Goal: Complete application form

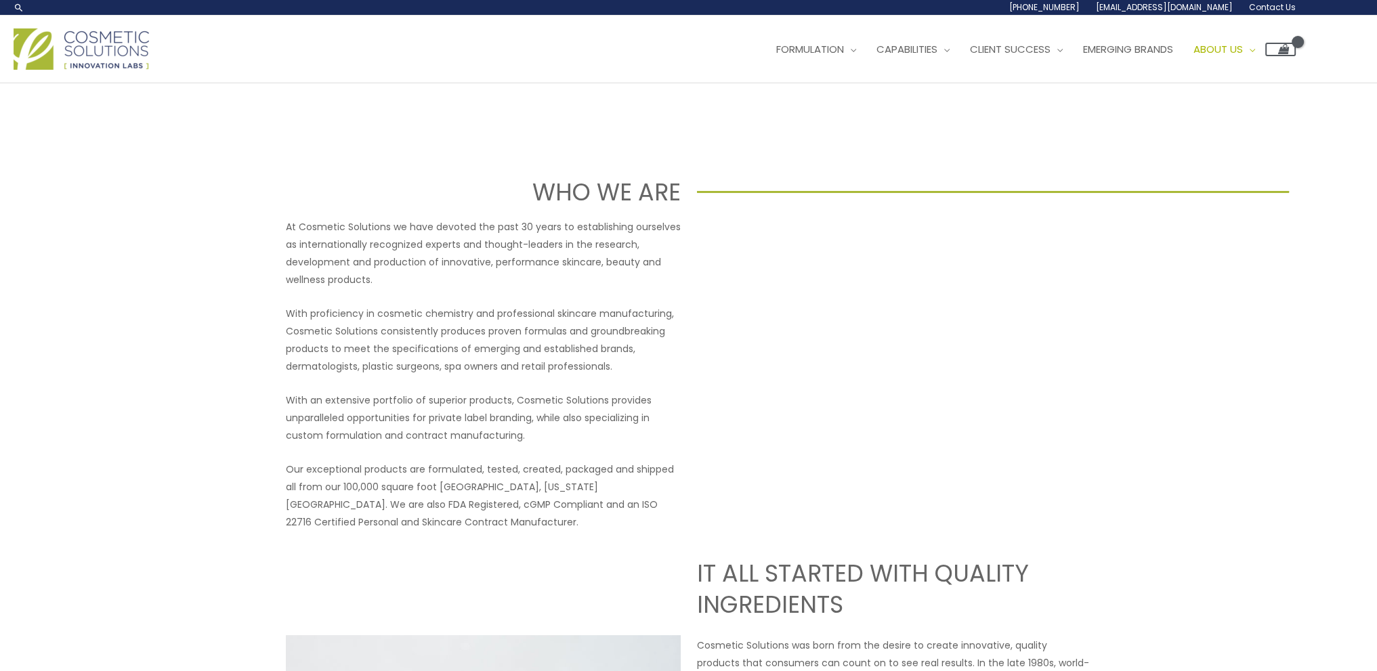
click at [0, 0] on span "Contact Us" at bounding box center [0, 0] width 0 height 0
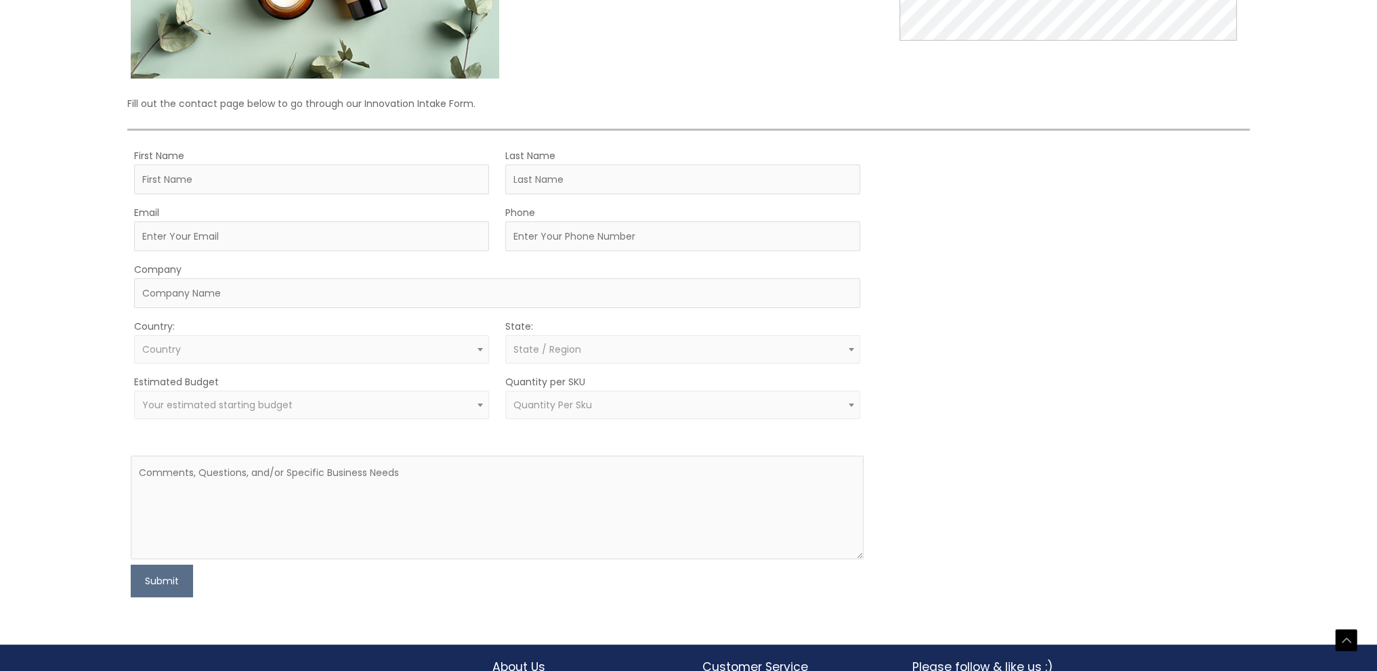
scroll to position [406, 0]
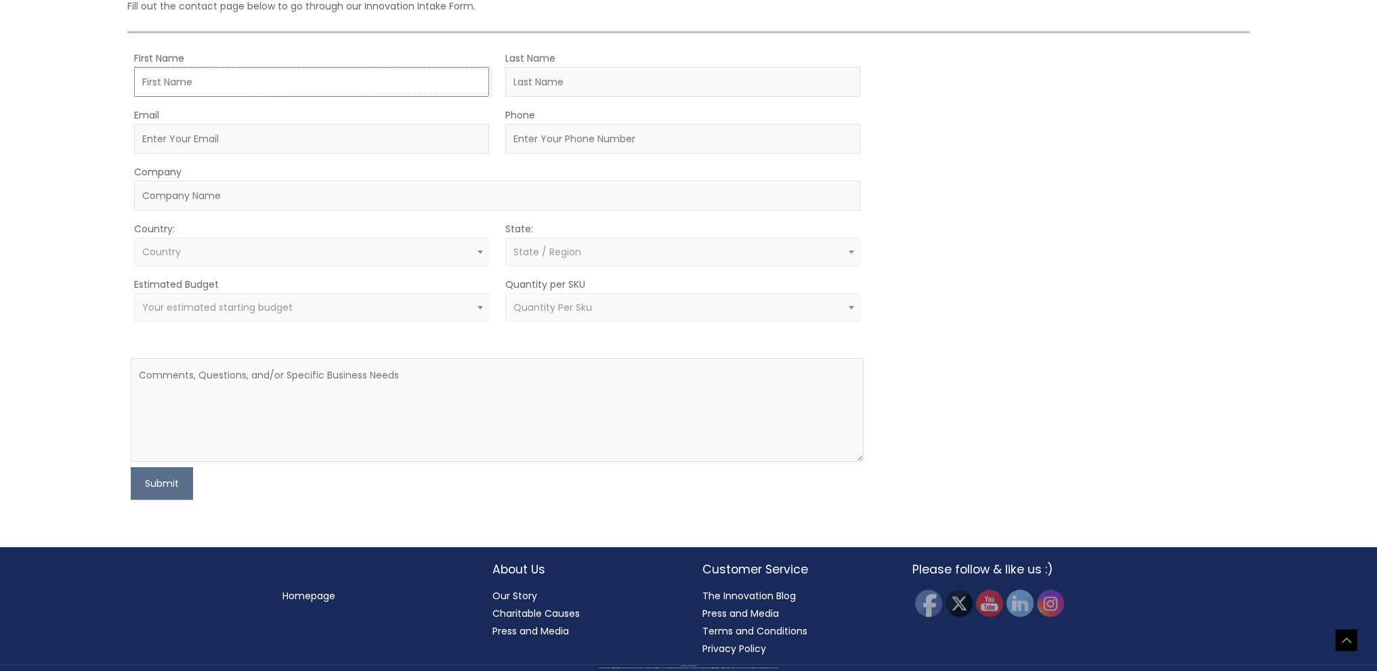
click at [275, 97] on input "First Name" at bounding box center [311, 82] width 355 height 30
type input "Tom"
type input "Boyle"
type input "[EMAIL_ADDRESS][DOMAIN_NAME]"
type input "7742689339"
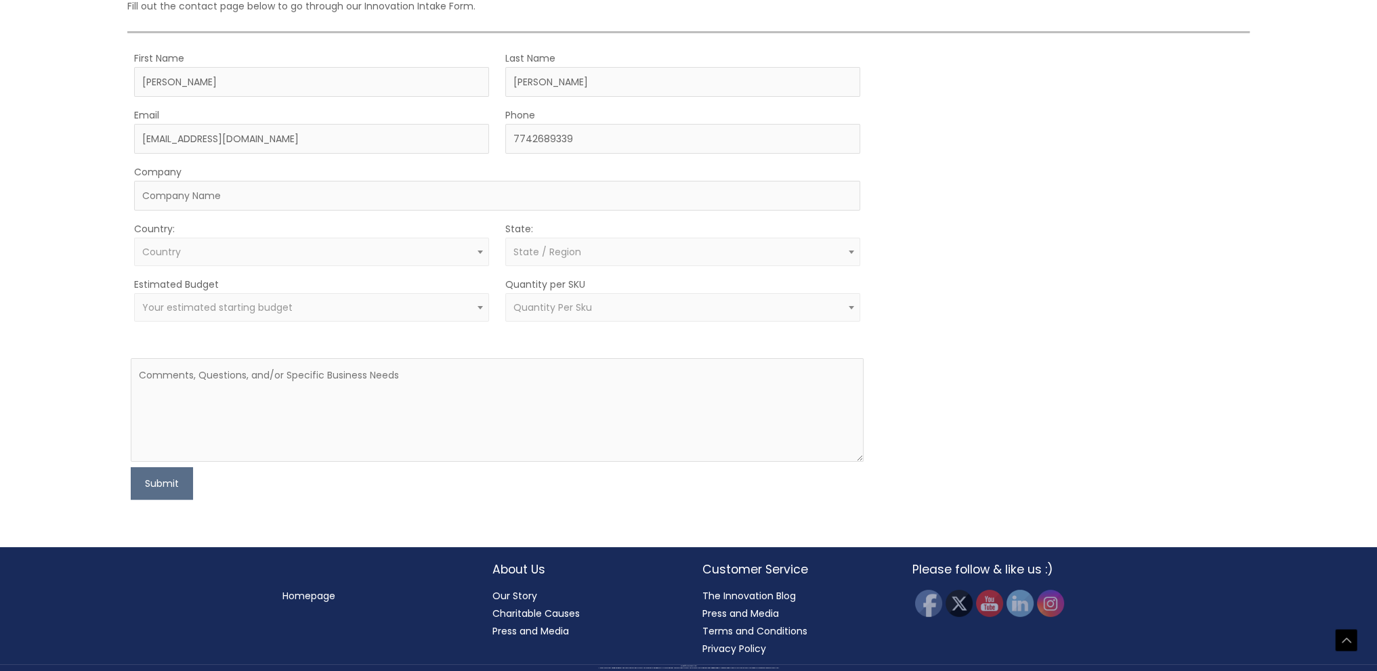
select select "United States"
select select "South Carolina"
click at [253, 211] on input "Company" at bounding box center [497, 196] width 726 height 30
type input "Face Jolt"
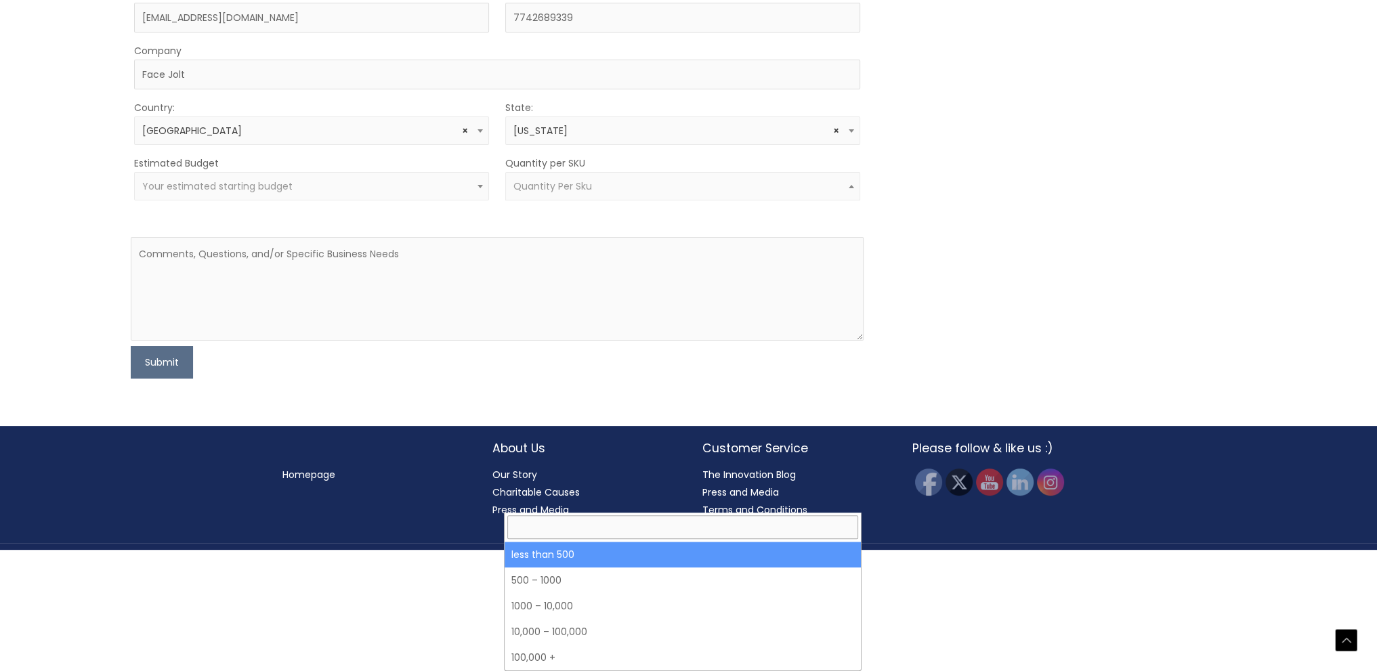
click at [618, 193] on span "Quantity Per Sku" at bounding box center [682, 186] width 339 height 13
click at [1049, 379] on div "MOQ TRIGGER STEP 2 TRIGGER" at bounding box center [1063, 153] width 366 height 450
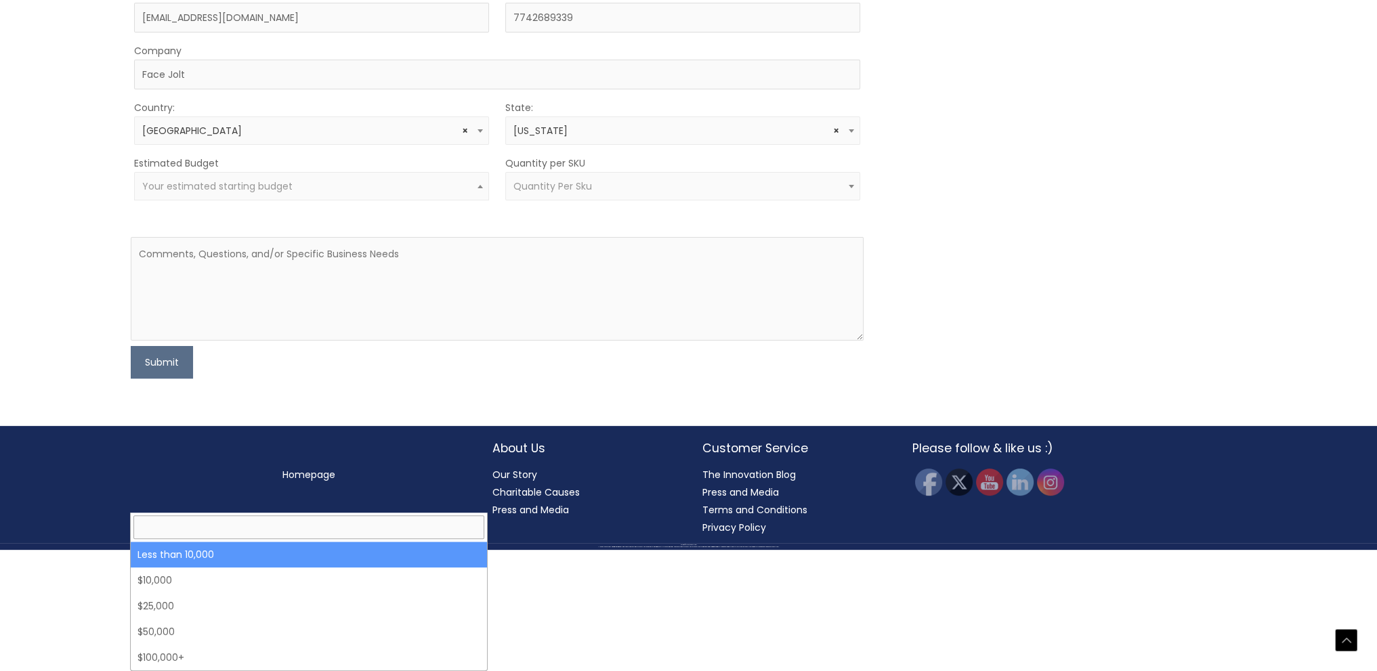
click at [313, 193] on span "Your estimated starting budget" at bounding box center [311, 186] width 339 height 13
select select "-10000"
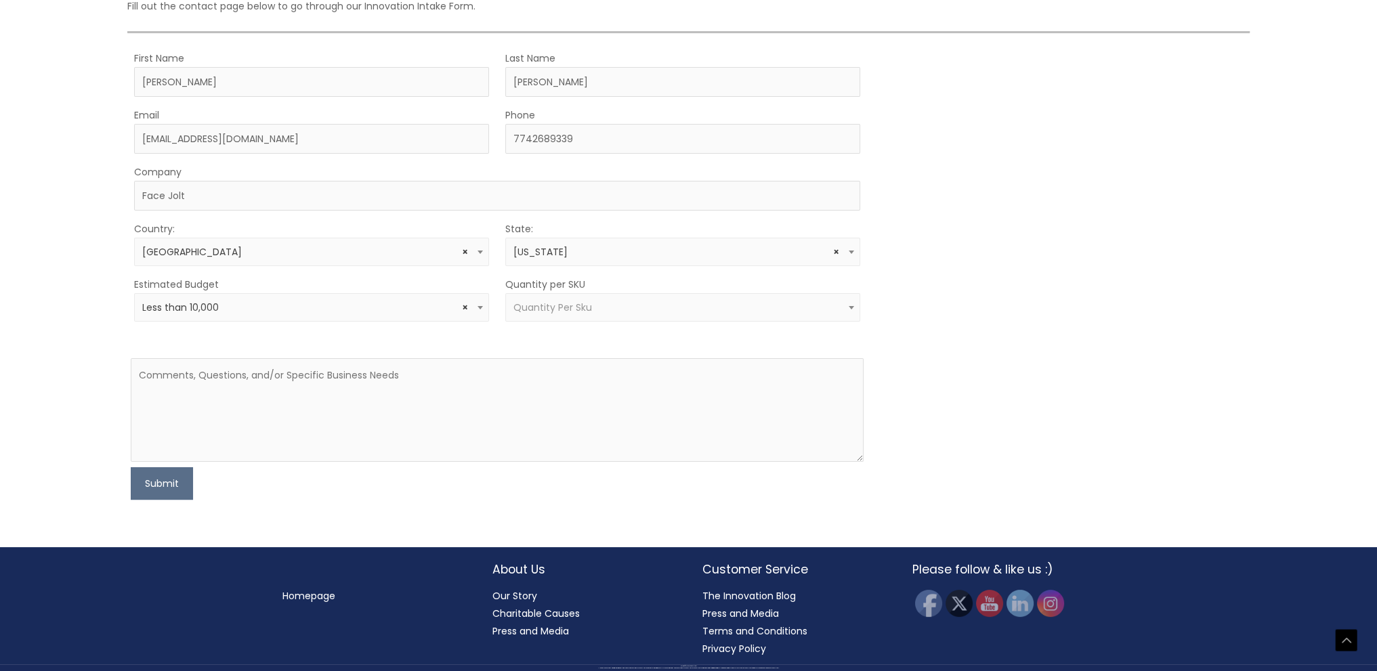
scroll to position [677, 0]
click at [213, 412] on textarea at bounding box center [497, 410] width 733 height 104
paste textarea "Interested in producing an invigorating facial mist. Unisex marketing, ideal fo…"
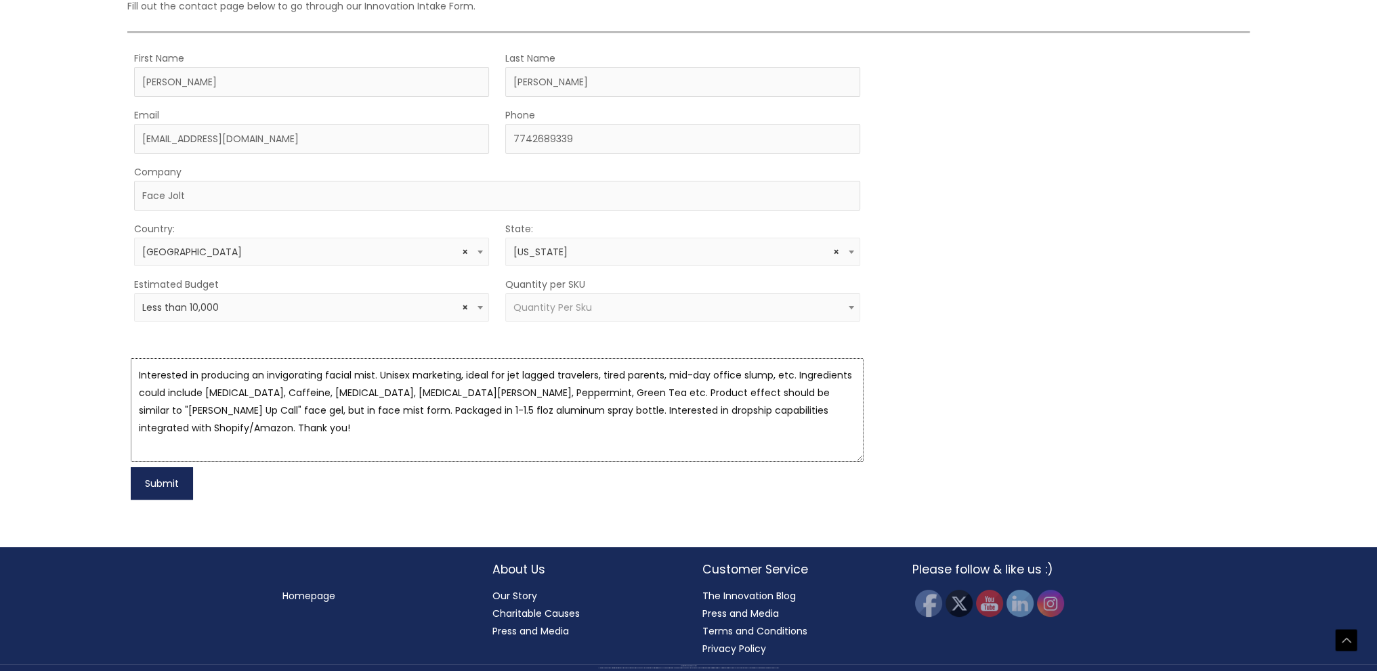
type textarea "Interested in producing an invigorating facial mist. Unisex marketing, ideal fo…"
click at [144, 500] on button "Submit" at bounding box center [162, 483] width 62 height 33
click at [617, 314] on span "Quantity Per Sku" at bounding box center [682, 307] width 339 height 13
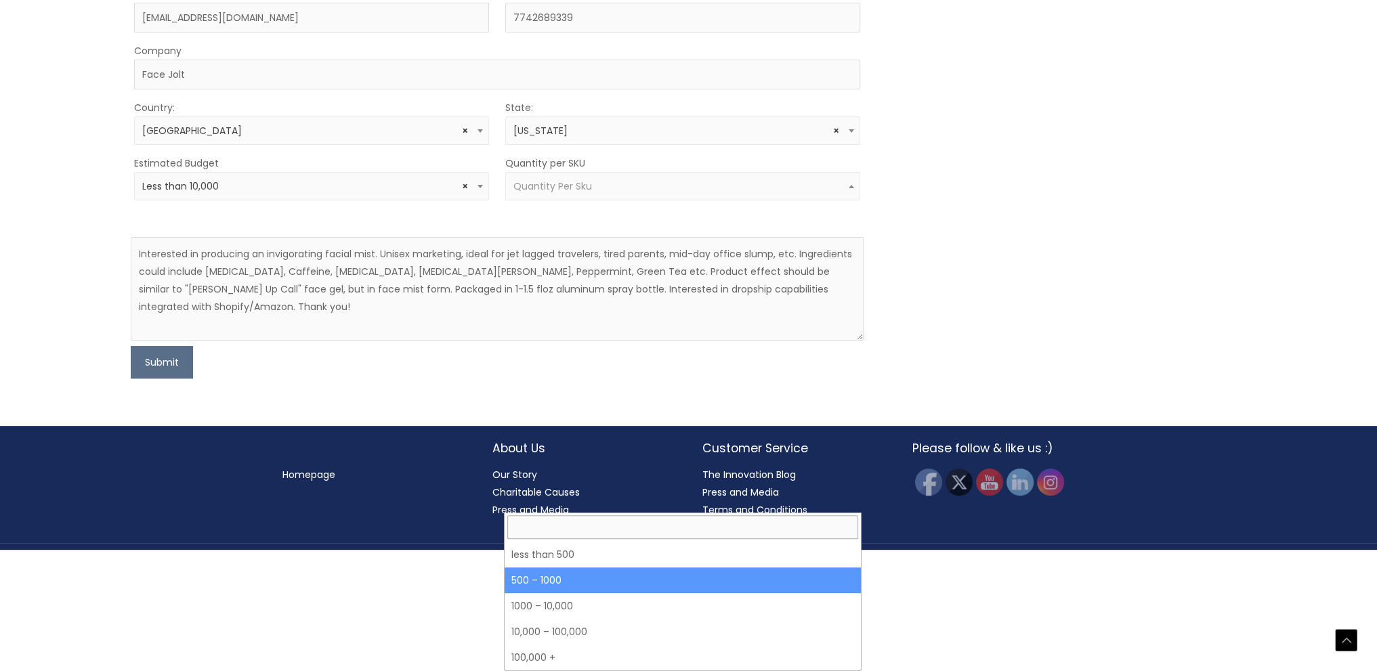
select select "8"
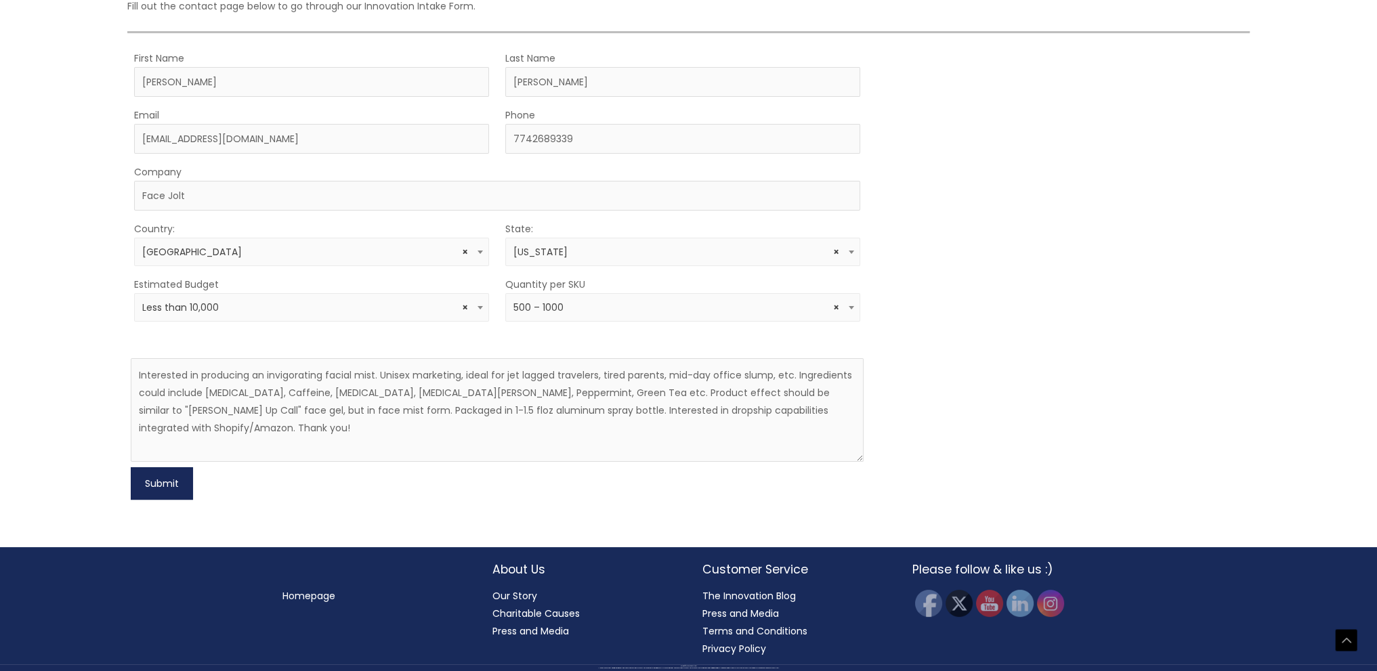
click at [173, 500] on button "Submit" at bounding box center [162, 483] width 62 height 33
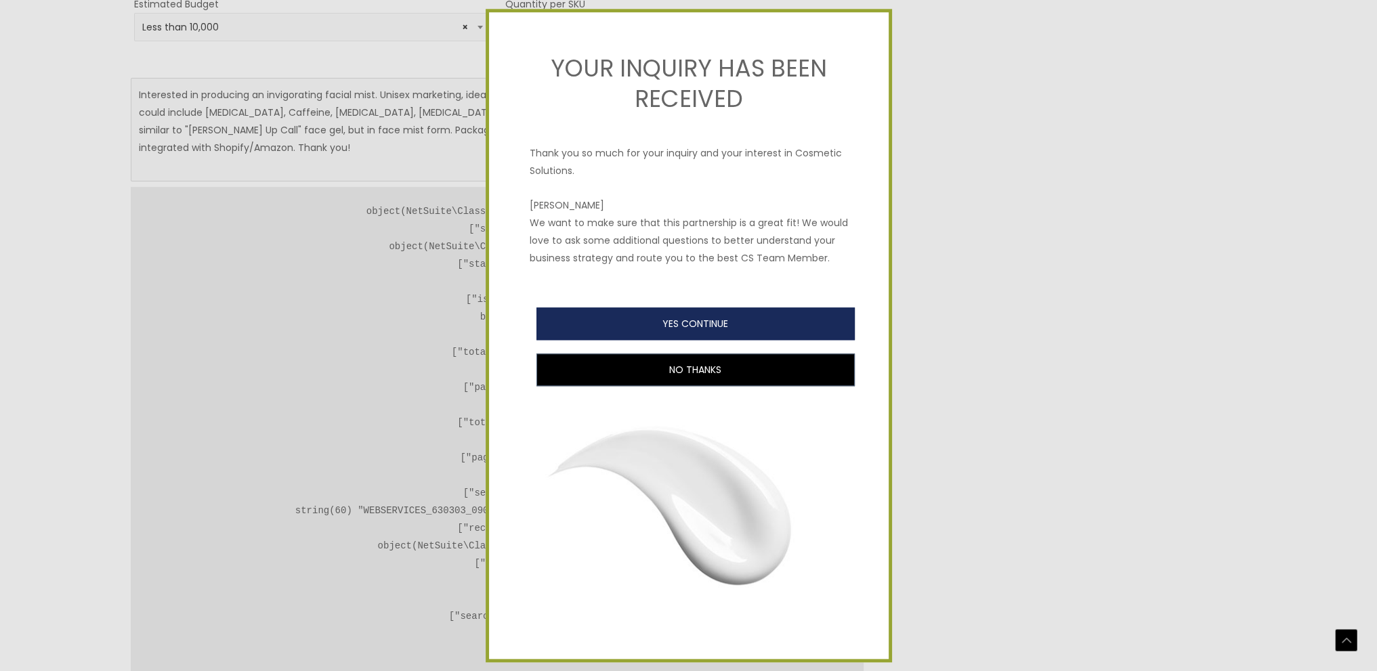
click at [683, 319] on button "YES CONTINUE" at bounding box center [695, 324] width 318 height 33
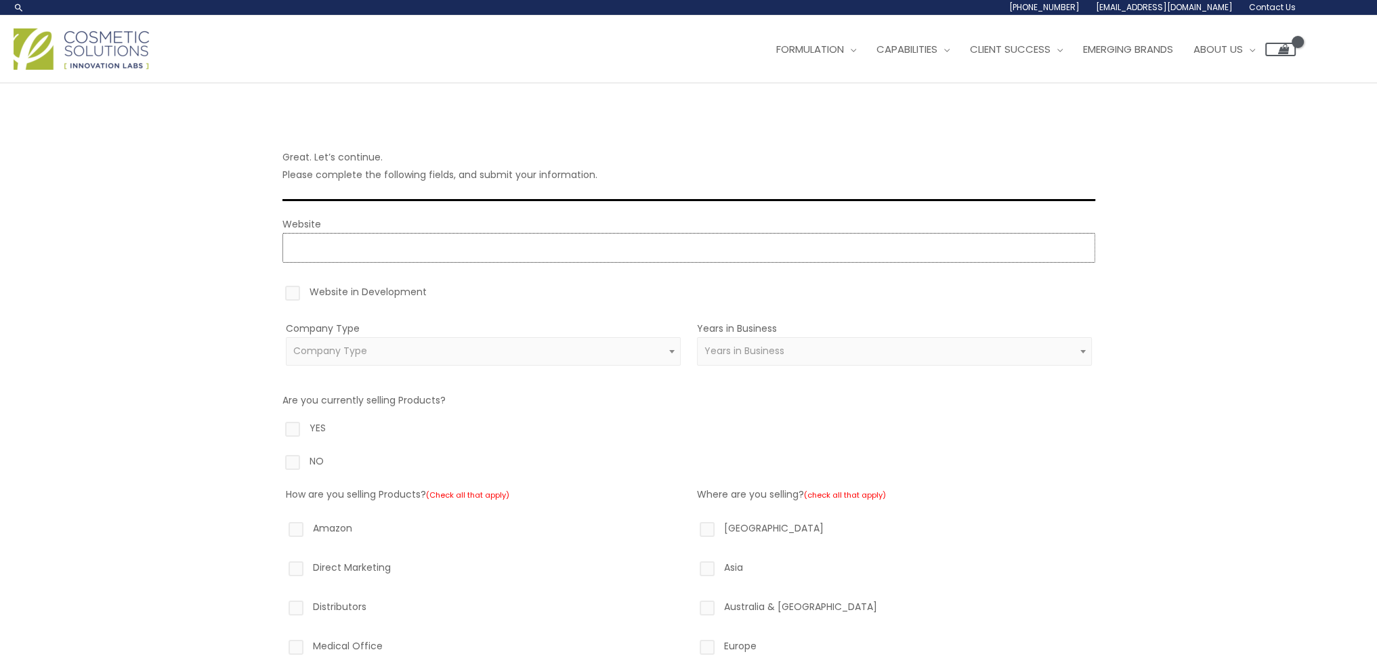
click at [301, 247] on input "Website" at bounding box center [688, 248] width 813 height 30
type input "https://www.facejolt.com"
click at [295, 300] on label "Website in Development" at bounding box center [688, 294] width 813 height 23
click at [278, 292] on input "Website in Development" at bounding box center [273, 287] width 9 height 9
checkbox input "true"
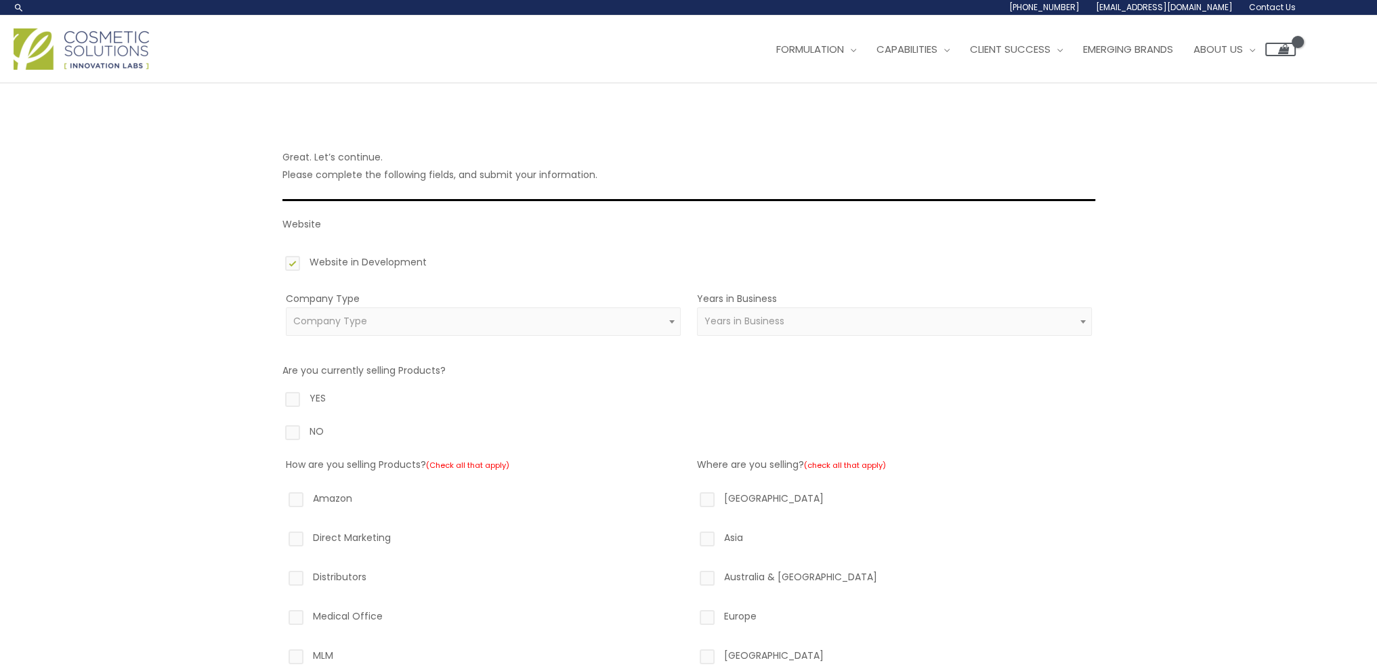
click at [552, 320] on span "Company Type" at bounding box center [482, 321] width 379 height 13
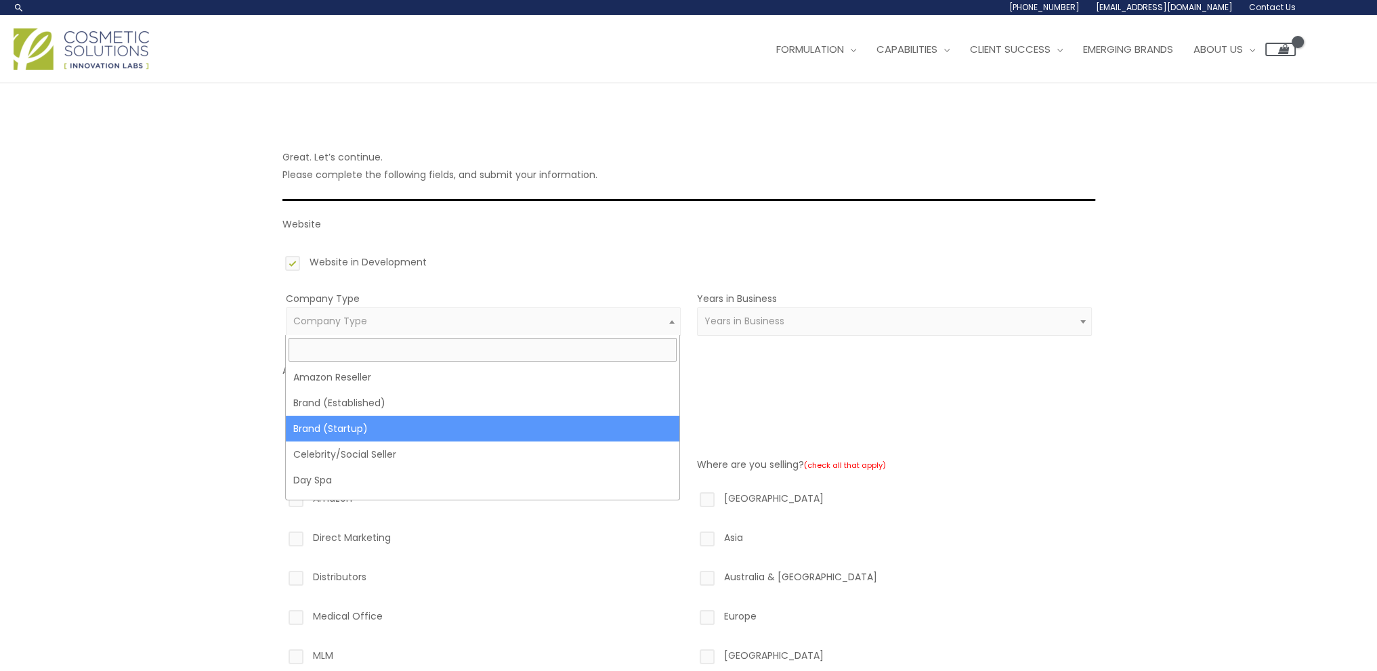
select select "39"
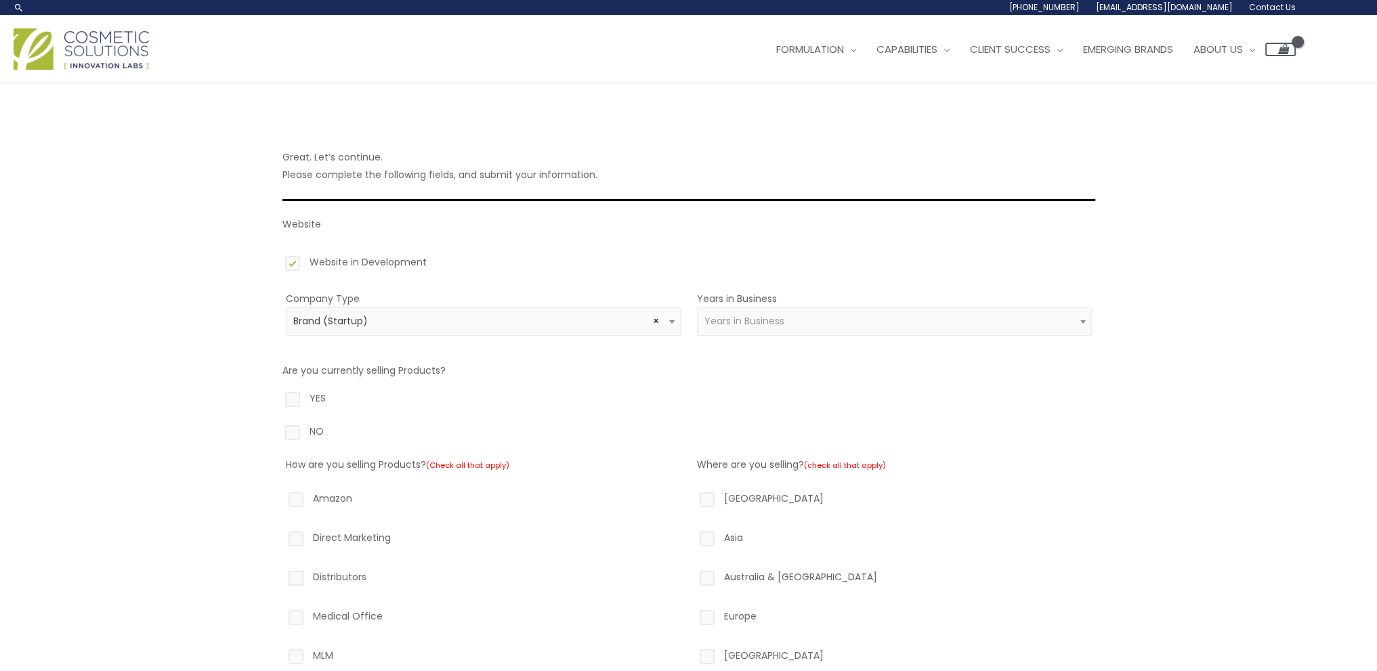
click at [738, 322] on span "Years in Business" at bounding box center [744, 321] width 80 height 14
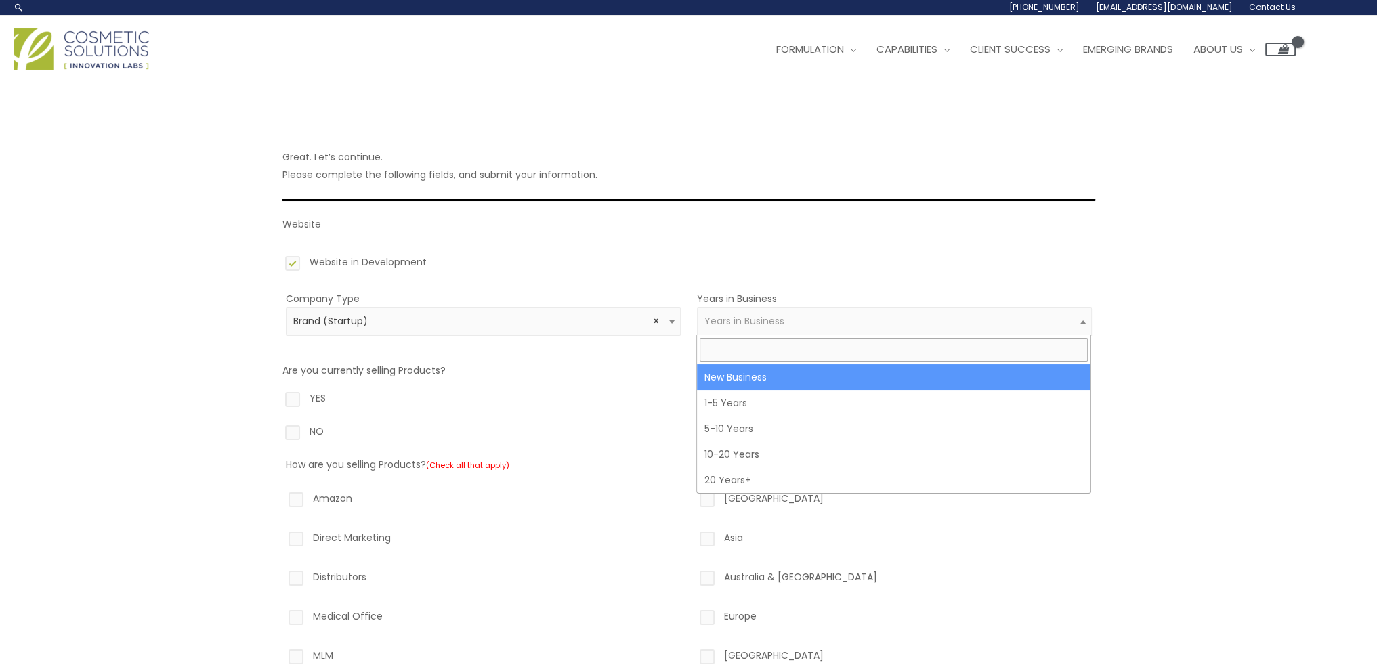
select select "1"
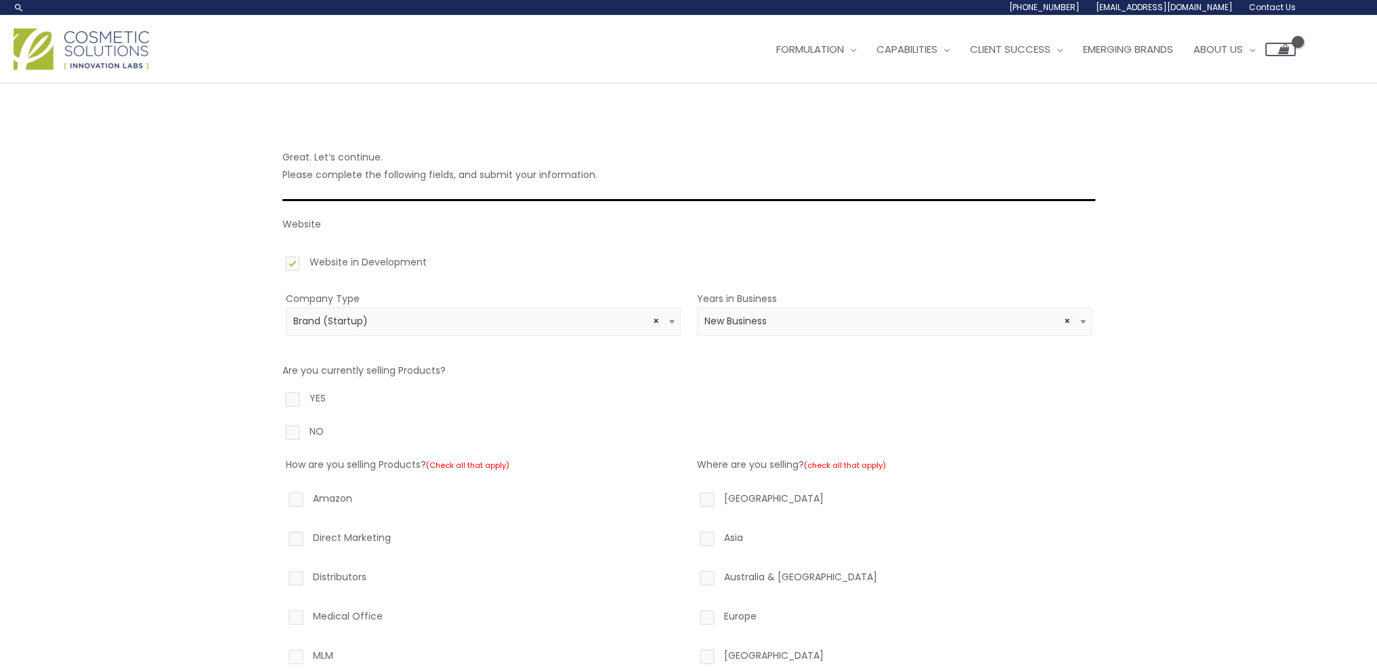
click at [310, 436] on label "NO" at bounding box center [688, 434] width 813 height 23
click at [278, 431] on input "NO" at bounding box center [273, 427] width 9 height 9
radio input "true"
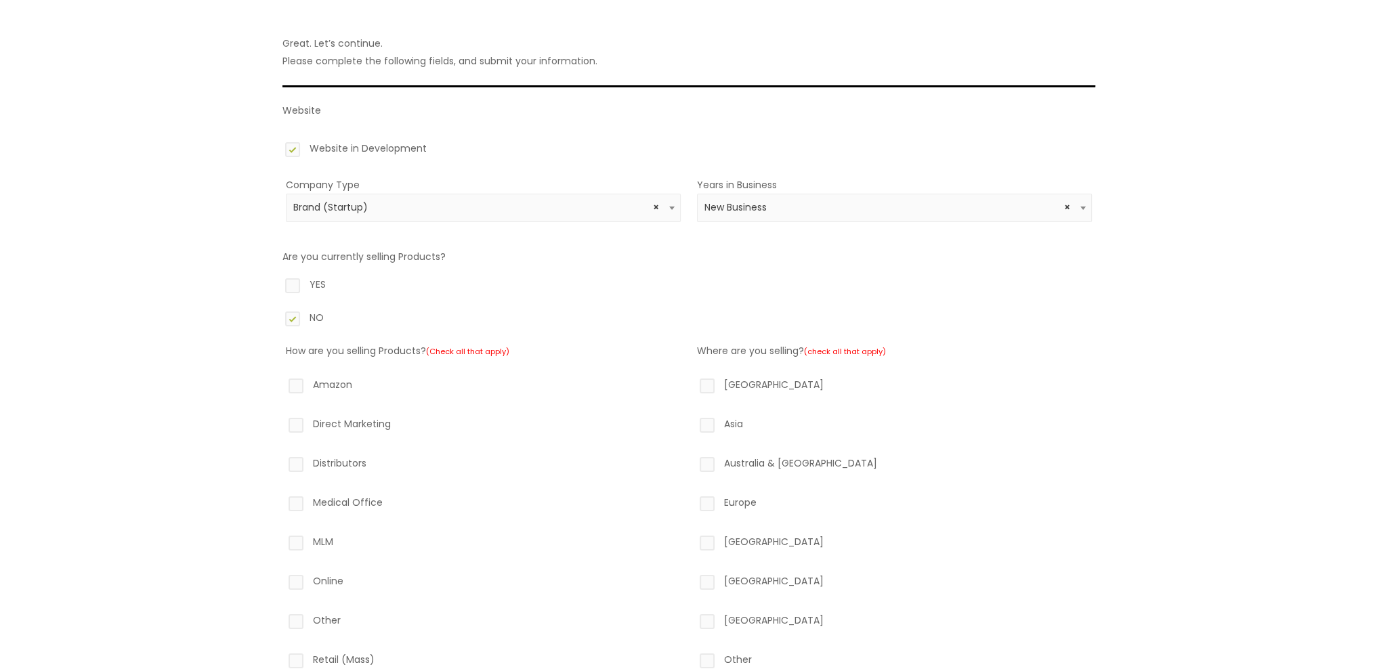
scroll to position [135, 0]
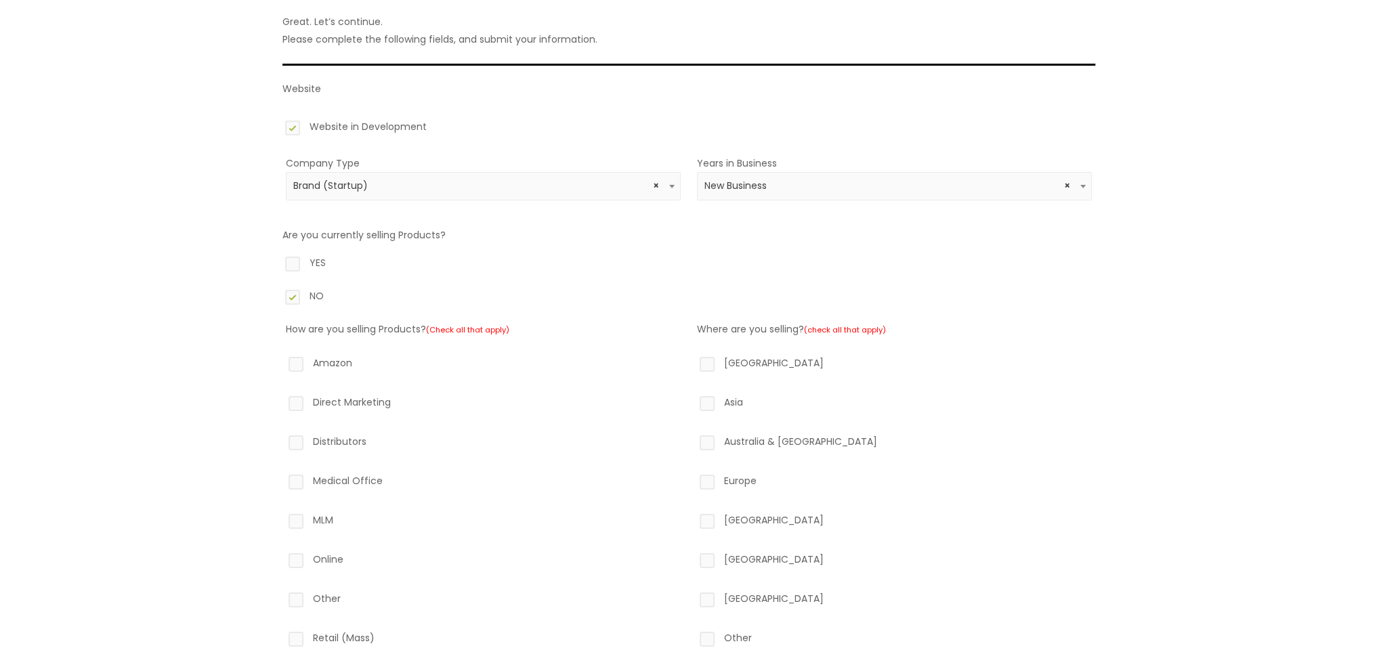
click at [315, 365] on label "Amazon" at bounding box center [483, 365] width 395 height 23
click at [281, 363] on input "Amazon" at bounding box center [276, 358] width 9 height 9
checkbox input "true"
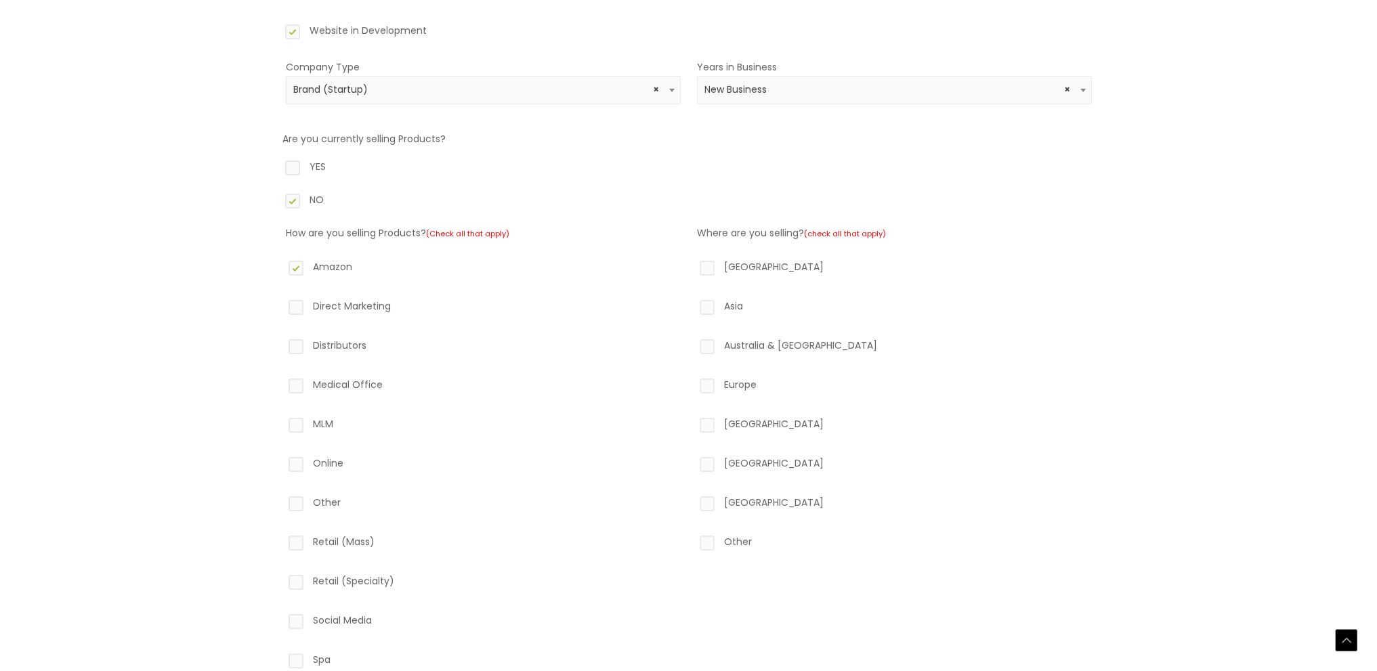
scroll to position [271, 0]
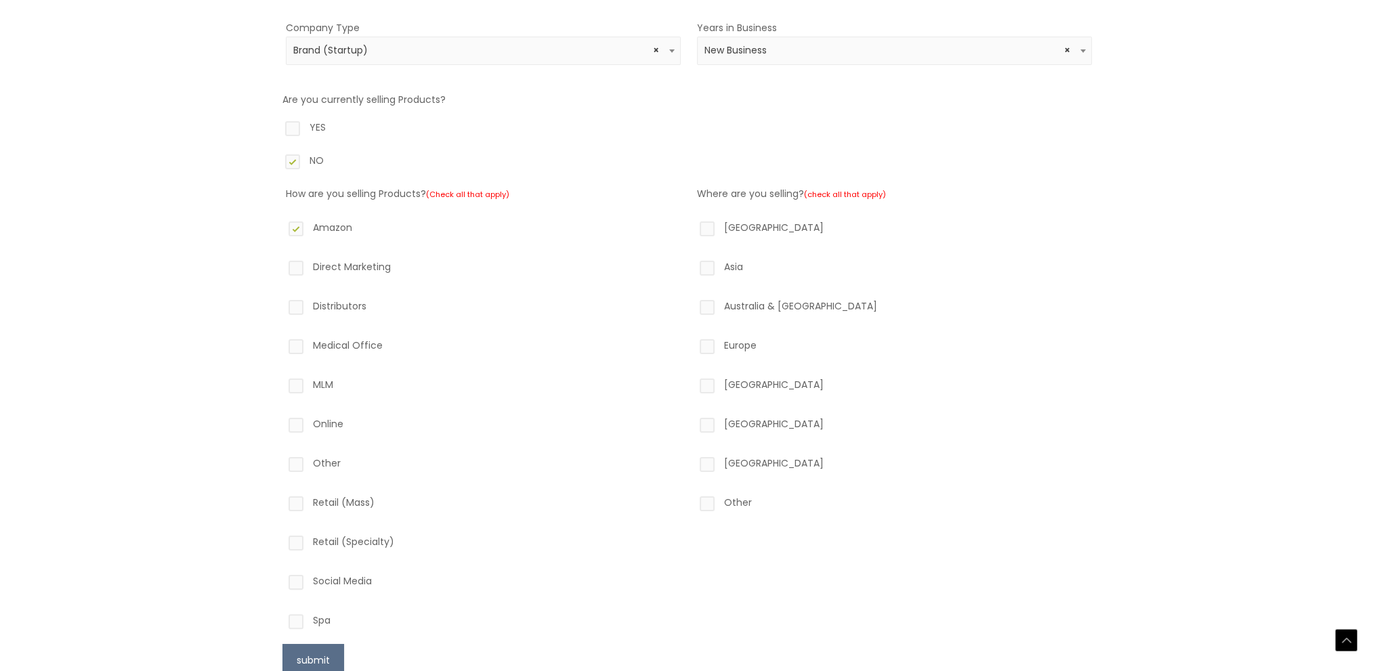
click at [318, 430] on label "Online" at bounding box center [483, 426] width 395 height 23
click at [281, 424] on input "Online" at bounding box center [276, 419] width 9 height 9
checkbox input "true"
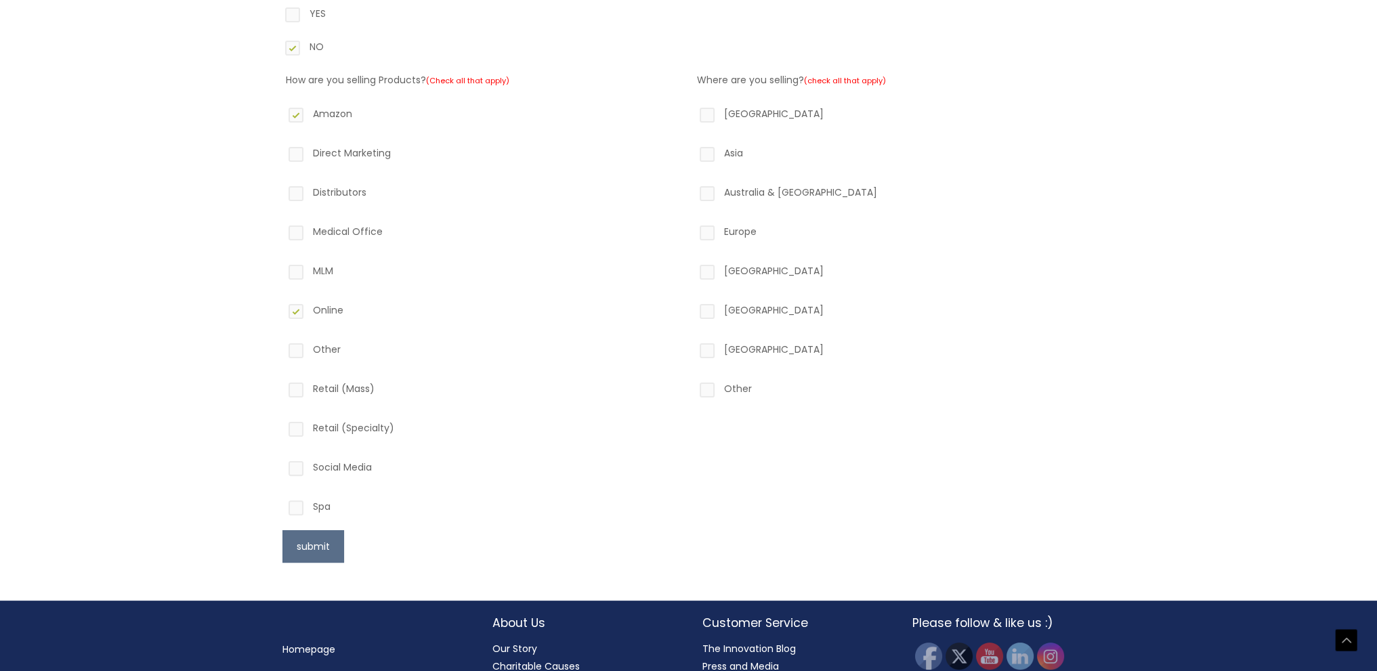
scroll to position [406, 0]
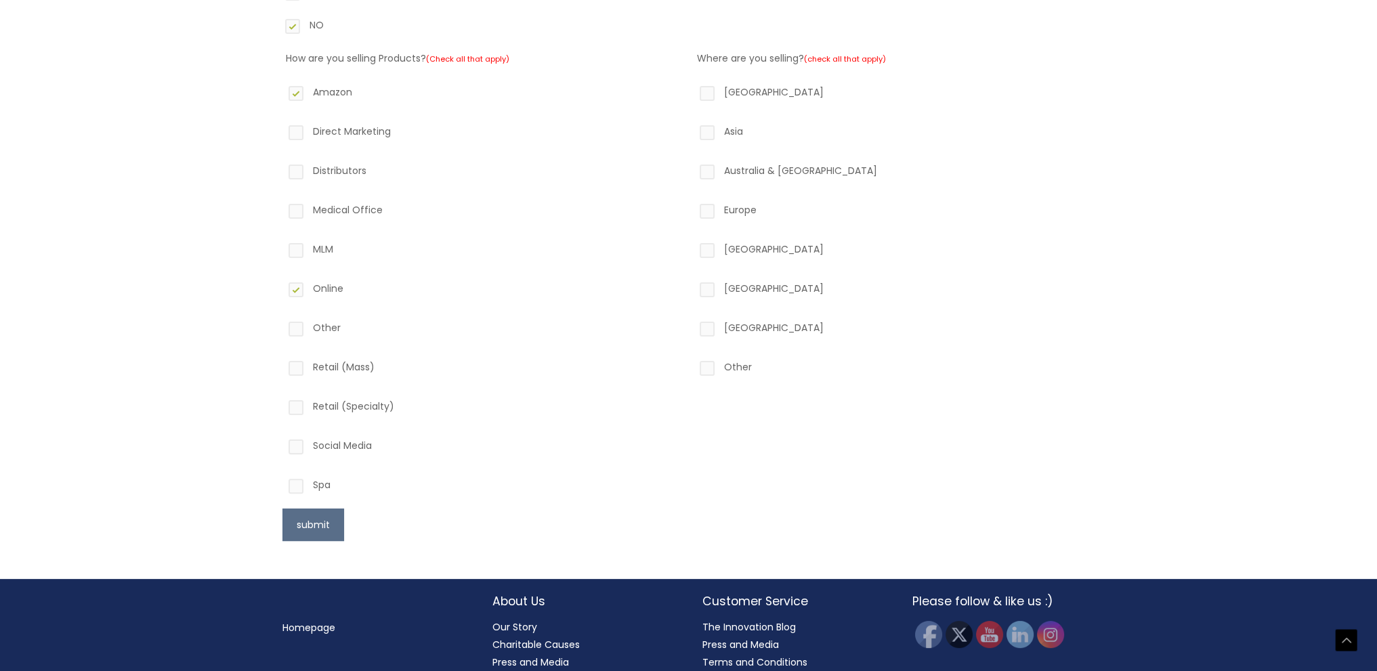
click at [368, 444] on label "Social Media" at bounding box center [483, 448] width 395 height 23
click at [281, 444] on input "Social Media" at bounding box center [276, 441] width 9 height 9
checkbox input "true"
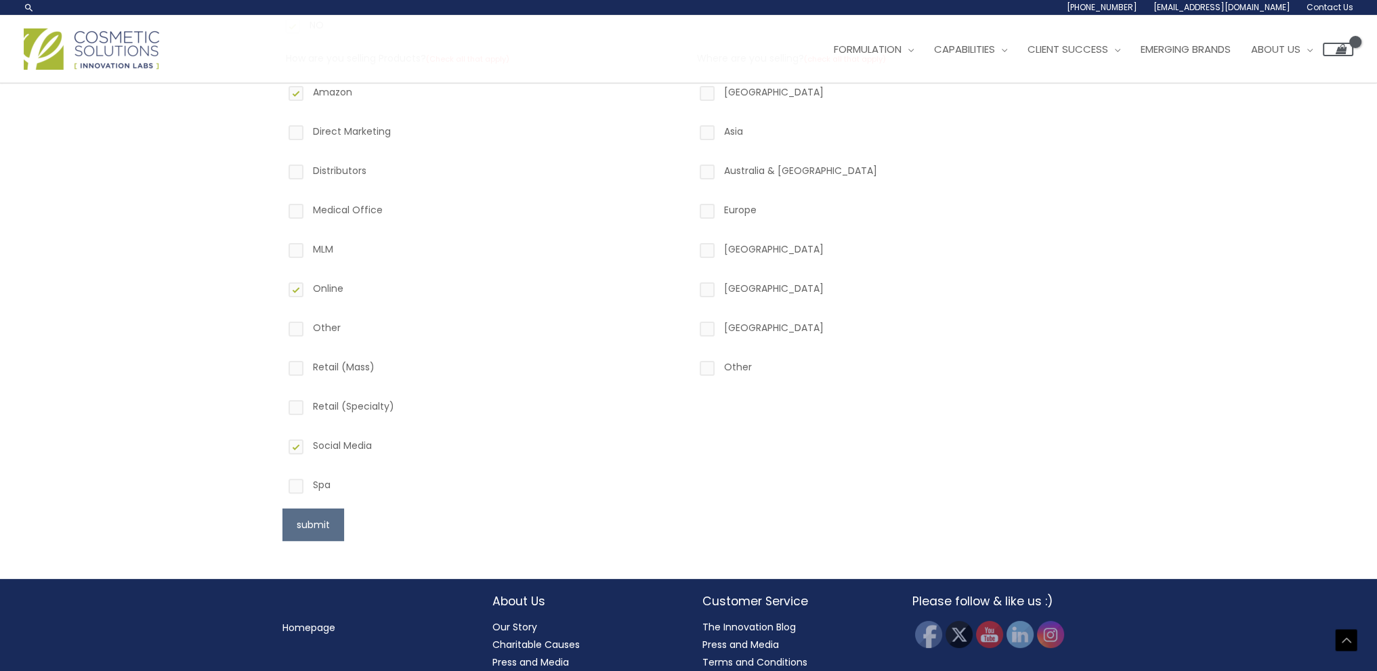
scroll to position [271, 0]
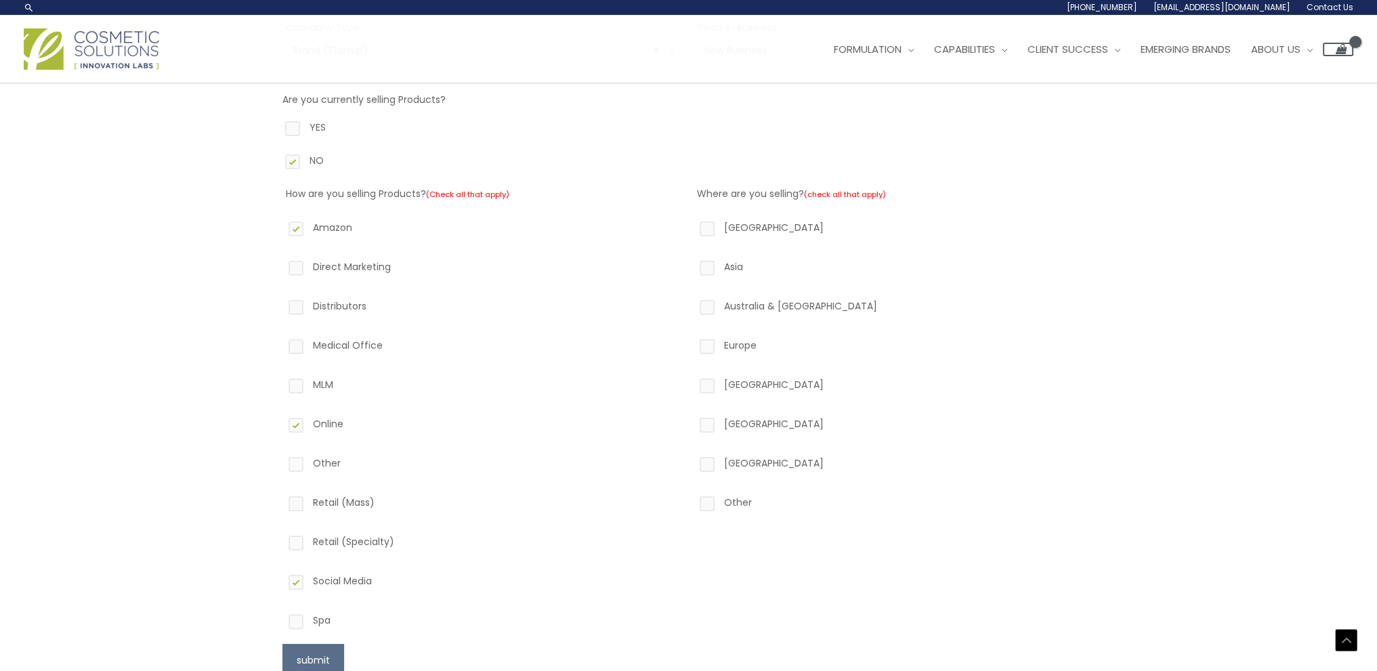
click at [704, 227] on label "North America" at bounding box center [894, 230] width 395 height 23
click at [692, 227] on input "North America" at bounding box center [687, 223] width 9 height 9
checkbox input "true"
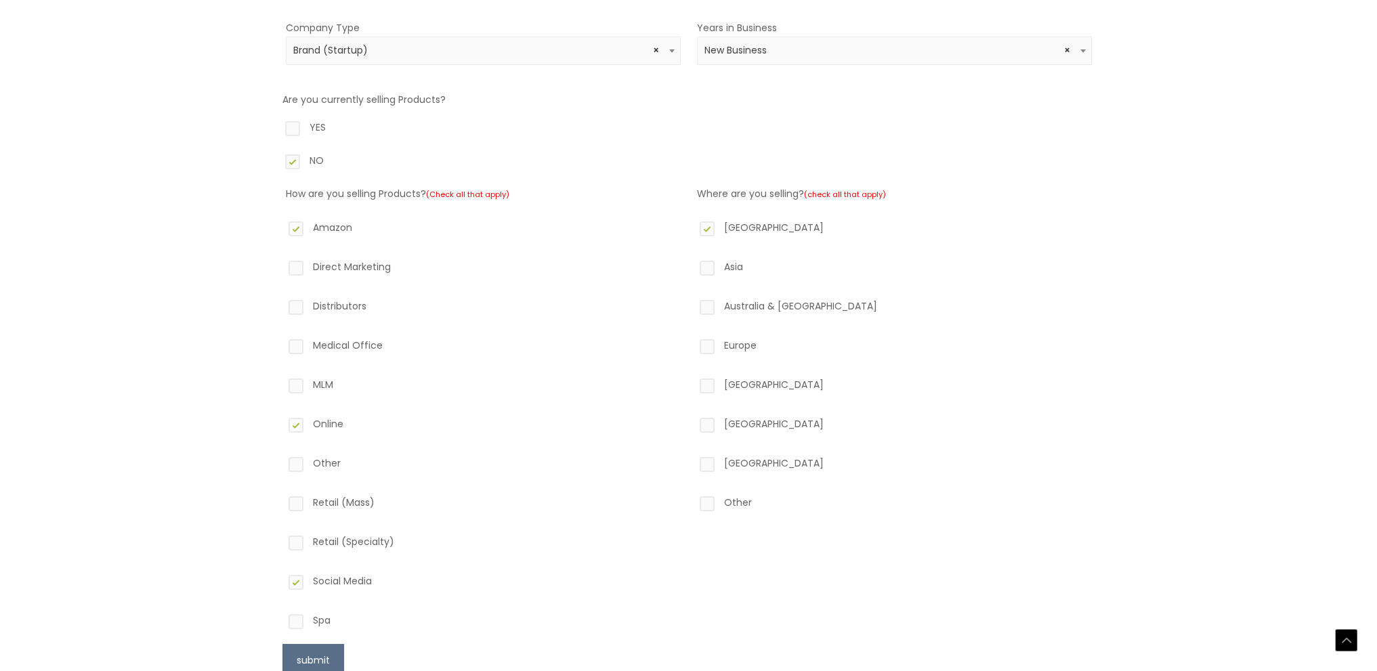
scroll to position [406, 0]
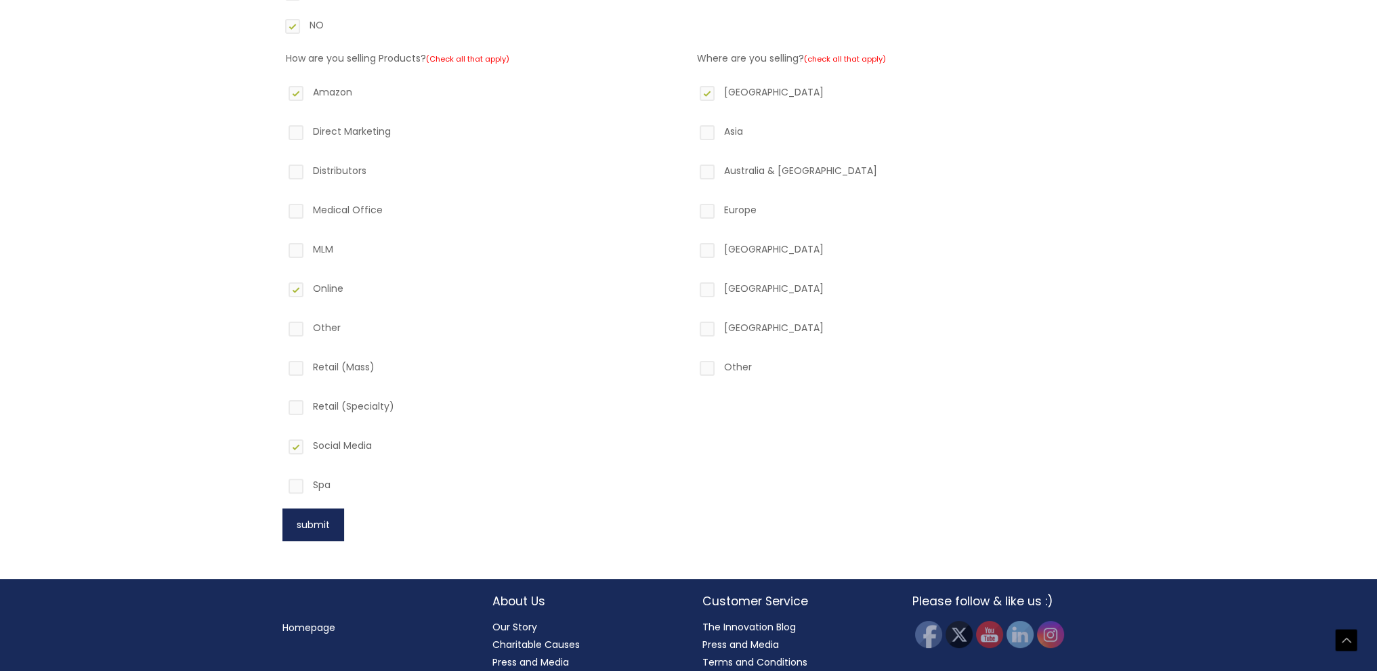
click at [335, 527] on button "submit" at bounding box center [313, 525] width 62 height 33
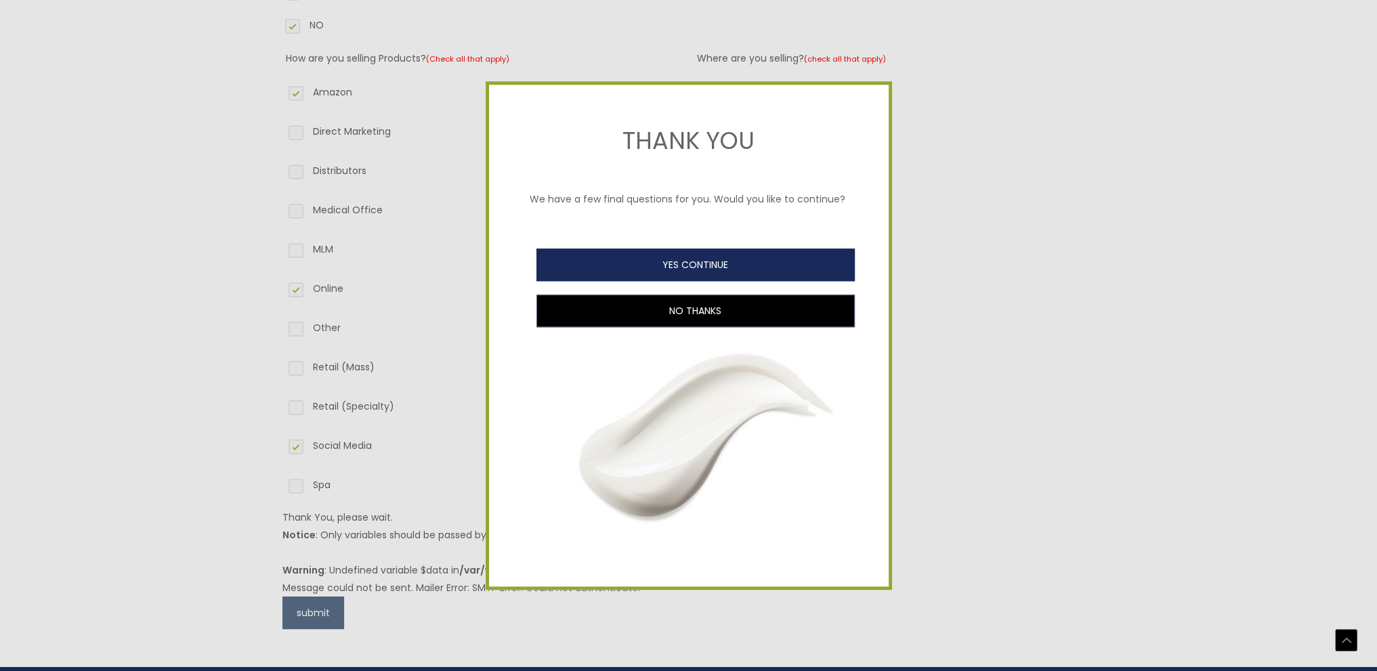
click at [656, 278] on button "YES CONTINUE" at bounding box center [695, 265] width 318 height 33
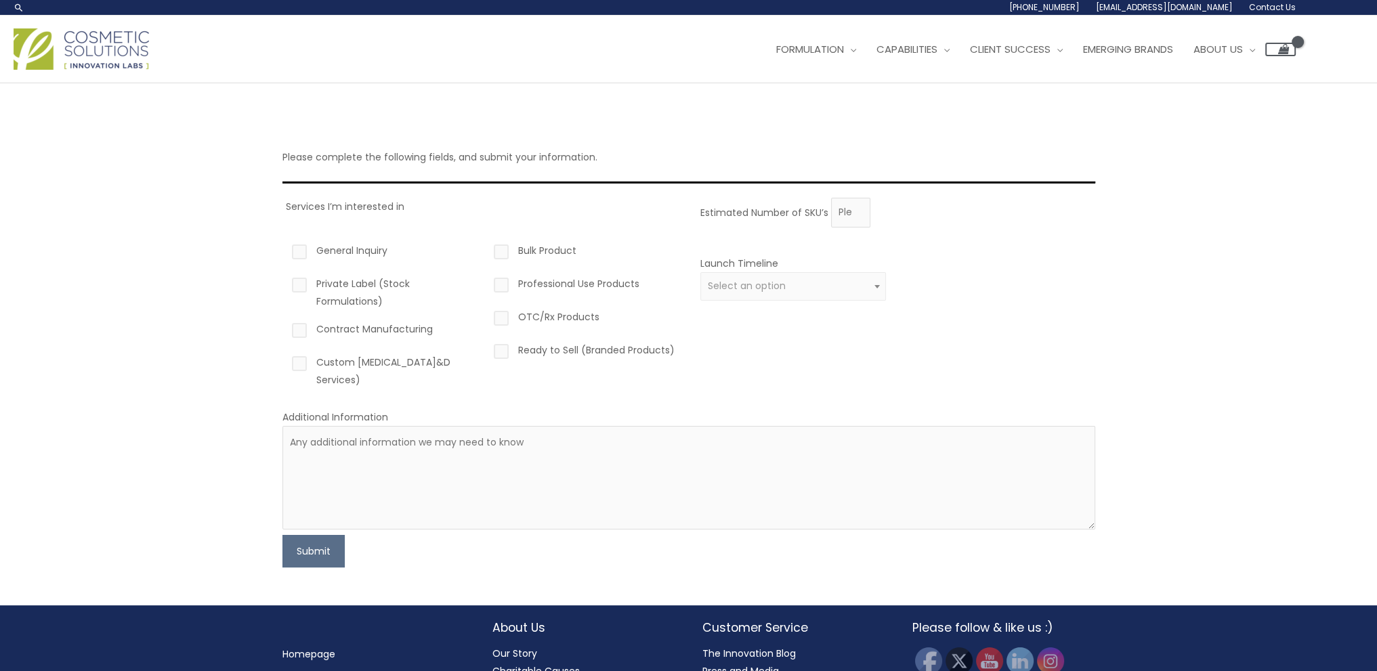
click at [301, 366] on label "Custom [MEDICAL_DATA]&D Services)" at bounding box center [382, 371] width 186 height 35
click at [284, 362] on input "Custom [MEDICAL_DATA]&D Services)" at bounding box center [280, 358] width 9 height 9
checkbox input "true"
click at [302, 247] on label "General Inquiry" at bounding box center [382, 253] width 186 height 23
click at [284, 247] on input "General Inquiry" at bounding box center [280, 246] width 9 height 9
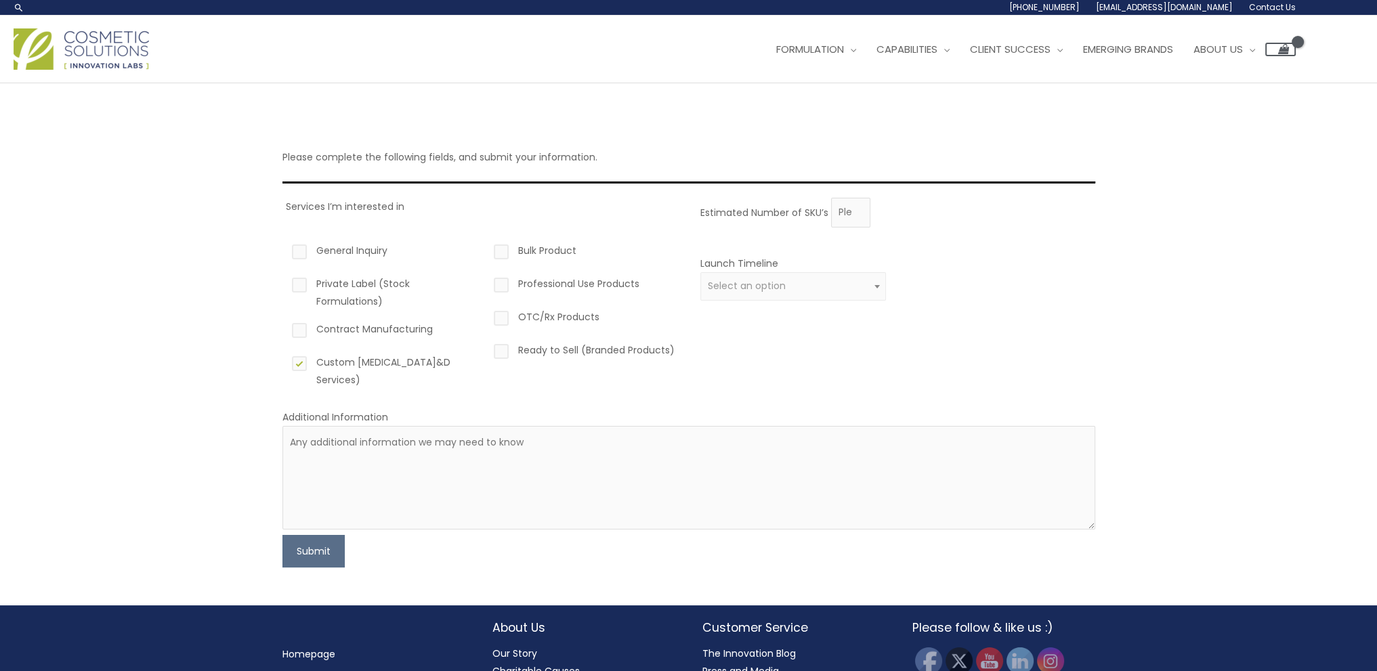
checkbox input "true"
click at [856, 215] on input "0" at bounding box center [850, 213] width 39 height 30
click at [860, 207] on input "1" at bounding box center [850, 213] width 39 height 30
click at [858, 228] on div "Estimated Number of SKU’s 1 Launch Timeline 0 – 3 months 4 – 12 months Greater …" at bounding box center [894, 298] width 395 height 201
type input "0"
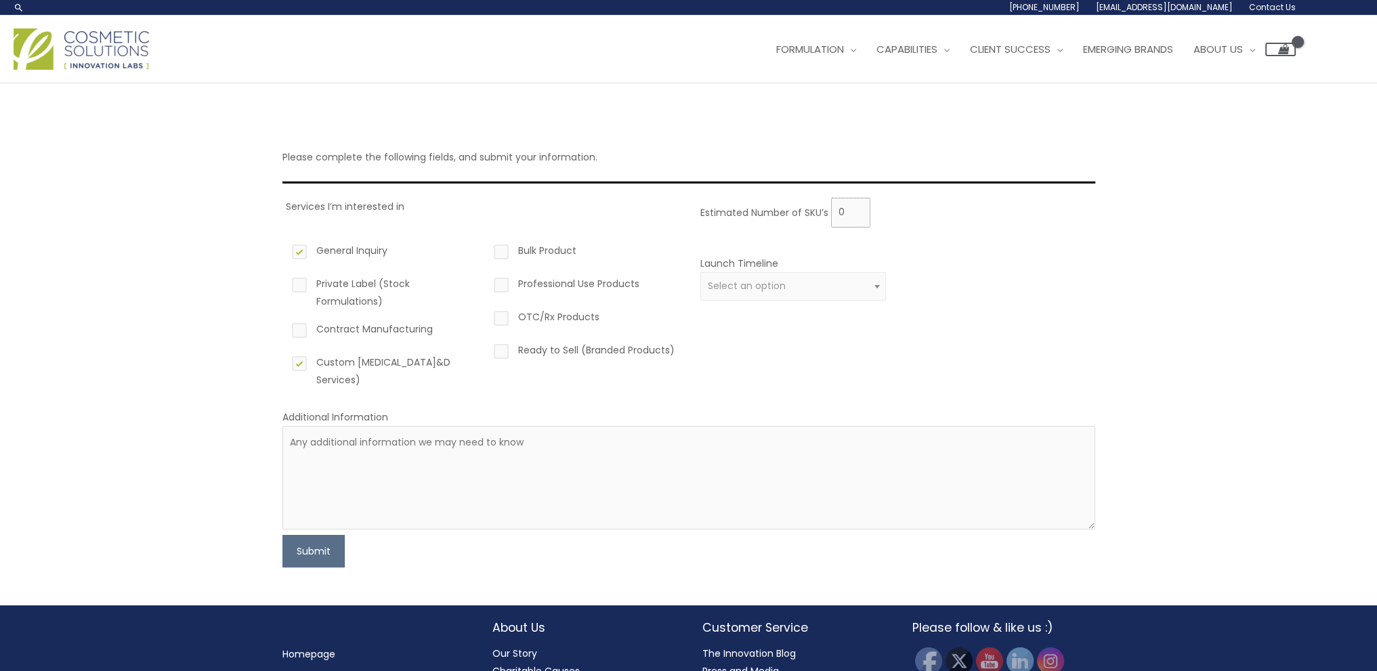
click at [857, 216] on input "0" at bounding box center [850, 213] width 39 height 30
click at [837, 282] on span "Select an option" at bounding box center [793, 286] width 171 height 13
select select "2"
click at [309, 440] on textarea at bounding box center [688, 478] width 813 height 104
paste textarea "Interested in producing an invigorating facial mist. Unisex marketing, ideal fo…"
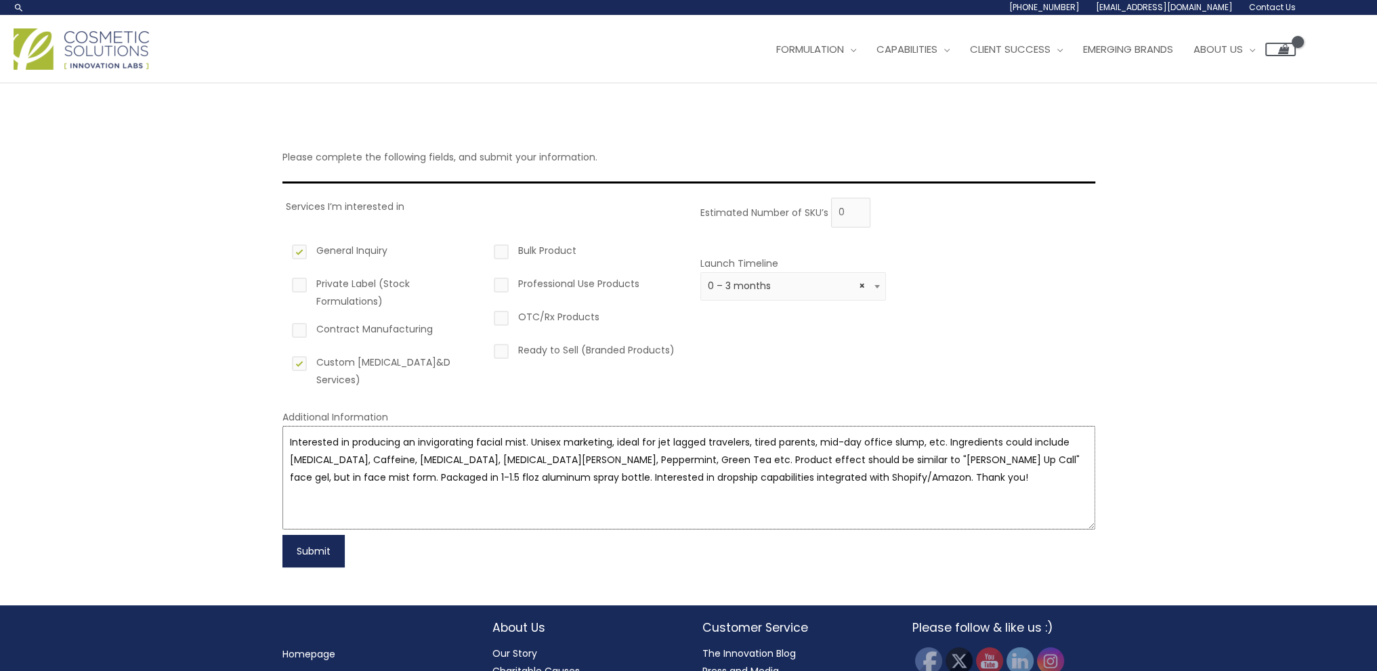
type textarea "Interested in producing an invigorating facial mist. Unisex marketing, ideal fo…"
click at [306, 553] on button "Submit" at bounding box center [313, 551] width 62 height 33
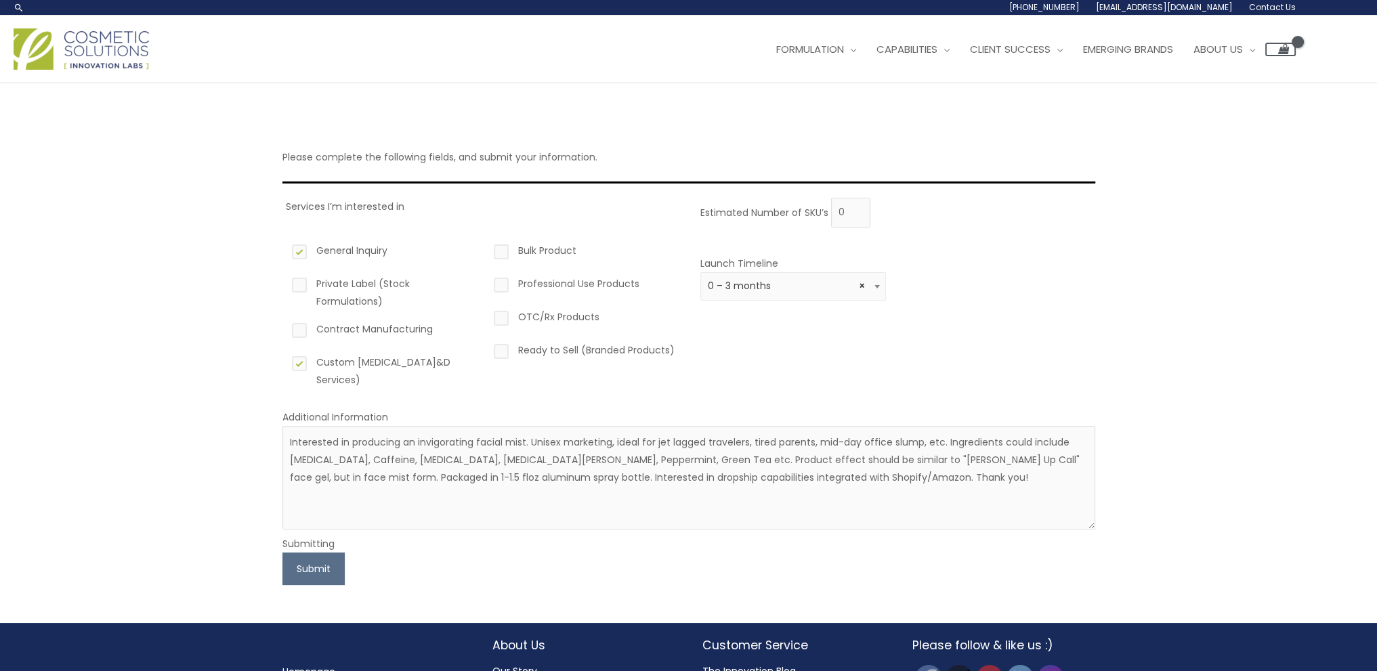
click at [499, 549] on div "Submitting" at bounding box center [688, 544] width 813 height 18
click at [295, 576] on button "Submit" at bounding box center [313, 569] width 62 height 33
click at [862, 211] on input "0" at bounding box center [850, 213] width 39 height 30
type input "1"
click at [856, 209] on input "1" at bounding box center [850, 213] width 39 height 30
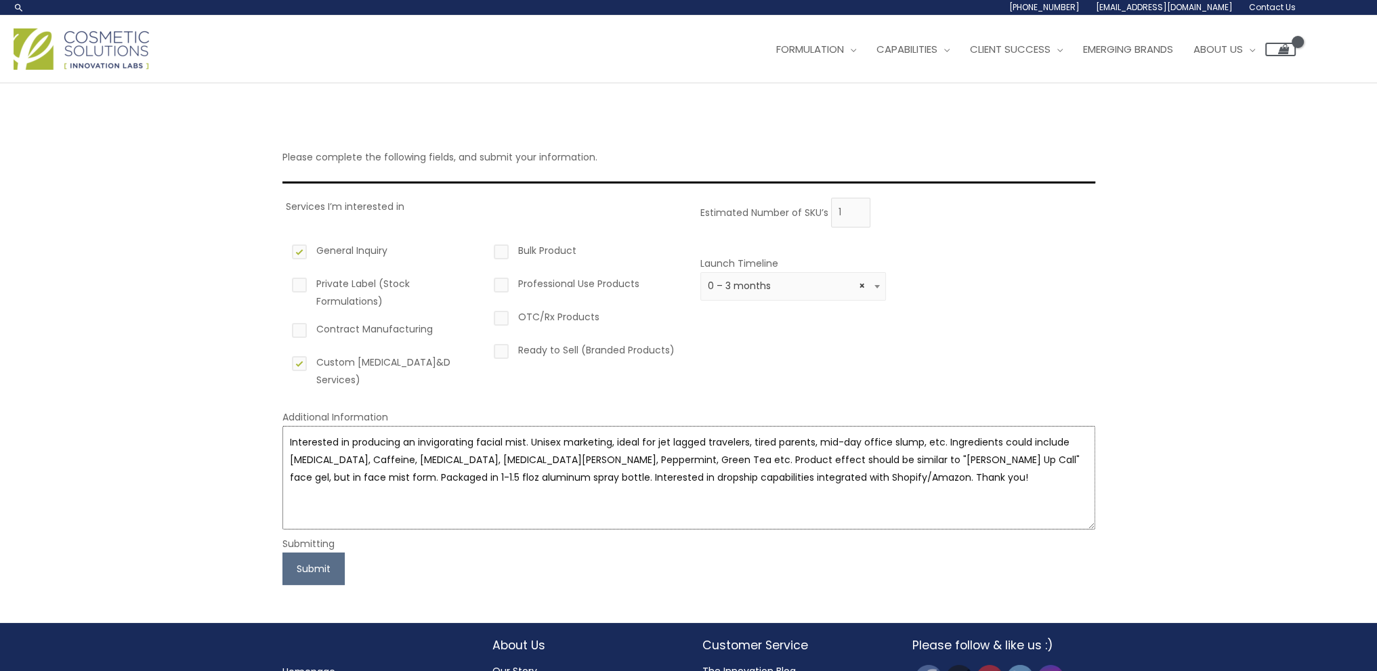
click at [655, 526] on textarea "Interested in producing an invigorating facial mist. Unisex marketing, ideal fo…" at bounding box center [688, 478] width 813 height 104
click at [336, 565] on button "Submit" at bounding box center [313, 569] width 62 height 33
